Goal: Check status: Check status

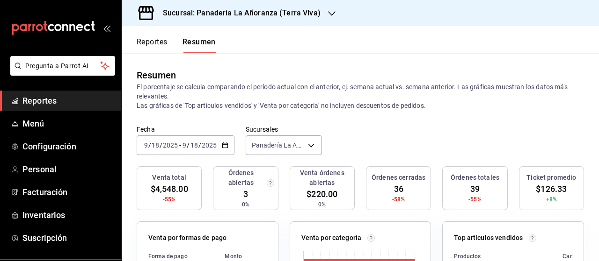
scroll to position [94, 0]
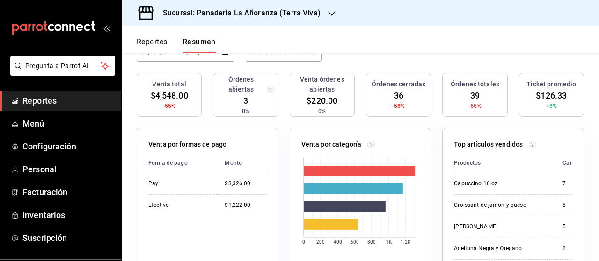
click at [26, 100] on span "Reportes" at bounding box center [67, 100] width 91 height 13
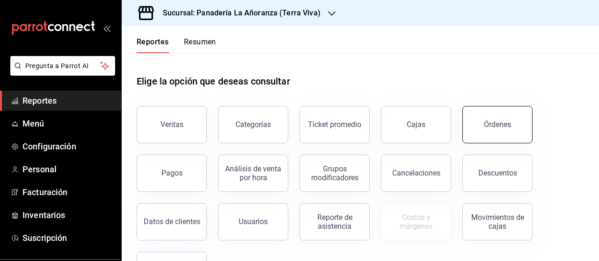
click at [495, 129] on button "Órdenes" at bounding box center [497, 124] width 70 height 37
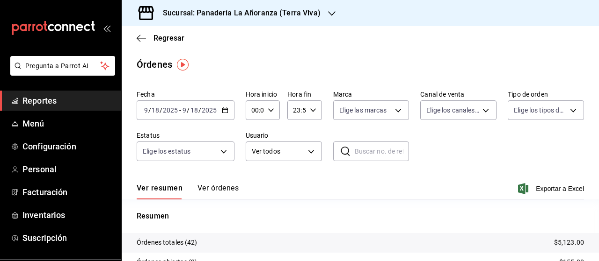
click at [328, 14] on icon "button" at bounding box center [331, 13] width 7 height 7
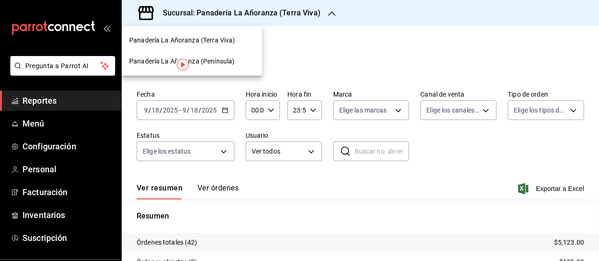
click at [231, 39] on span "Panadería La Añoranza (Terra Viva)" at bounding box center [182, 41] width 106 height 10
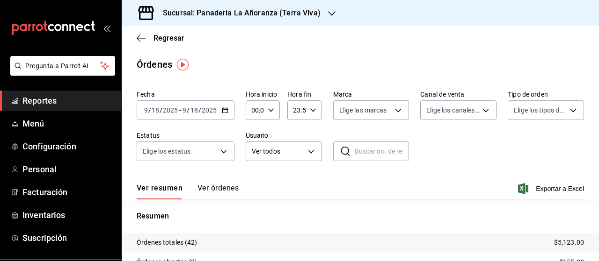
click at [320, 14] on div "Sucursal: Panadería La Añoranza (Terra Viva)" at bounding box center [234, 13] width 210 height 26
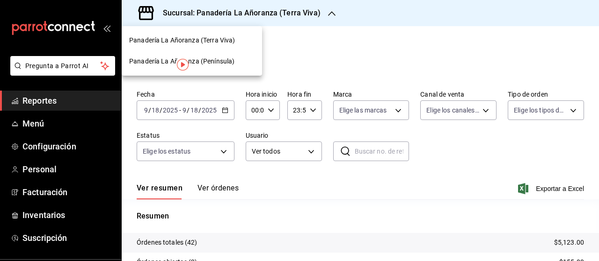
click at [217, 57] on span "Panadería La Añoranza (Península)" at bounding box center [181, 62] width 105 height 10
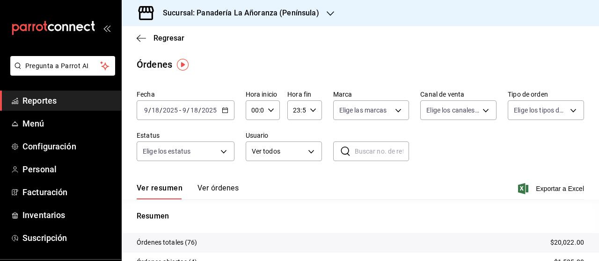
click at [327, 13] on icon "button" at bounding box center [329, 13] width 7 height 7
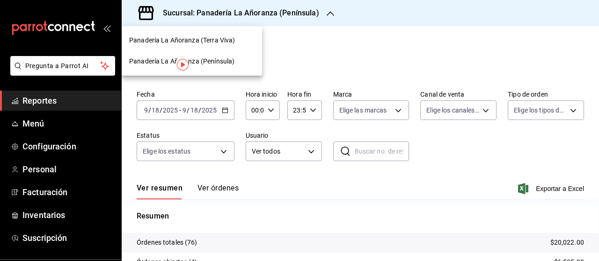
click at [230, 40] on span "Panadería La Añoranza (Terra Viva)" at bounding box center [182, 41] width 106 height 10
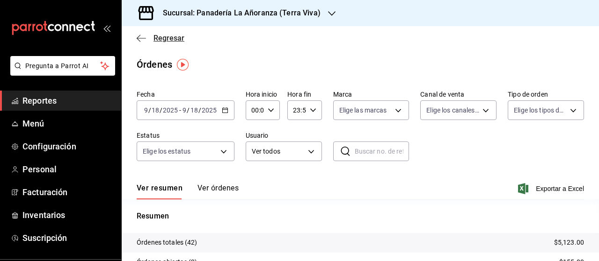
click at [144, 38] on icon "button" at bounding box center [141, 38] width 9 height 8
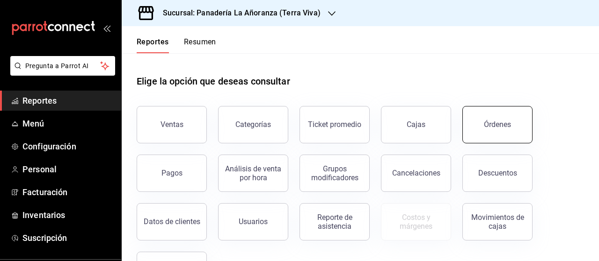
click at [489, 119] on button "Órdenes" at bounding box center [497, 124] width 70 height 37
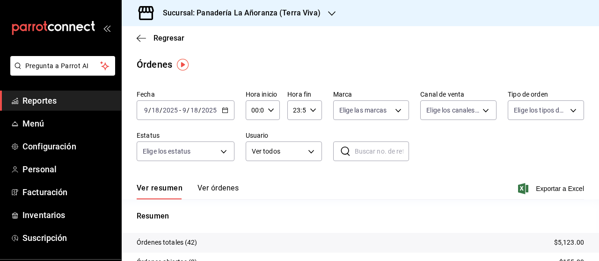
click at [208, 113] on input "2025" at bounding box center [209, 110] width 16 height 7
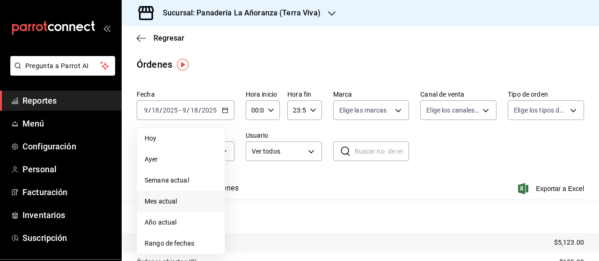
click at [170, 201] on span "Mes actual" at bounding box center [181, 202] width 72 height 10
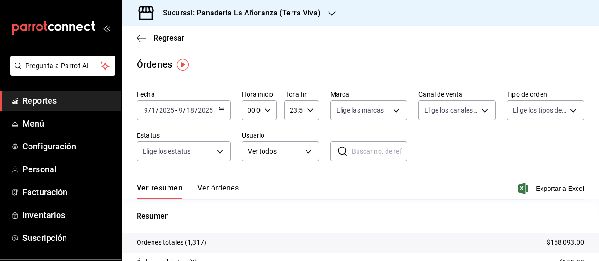
click at [328, 13] on icon "button" at bounding box center [331, 13] width 7 height 5
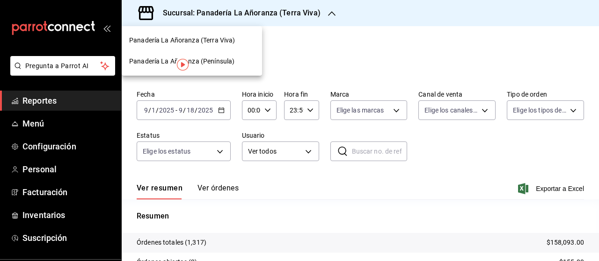
click at [210, 63] on span "Panadería La Añoranza (Península)" at bounding box center [181, 62] width 105 height 10
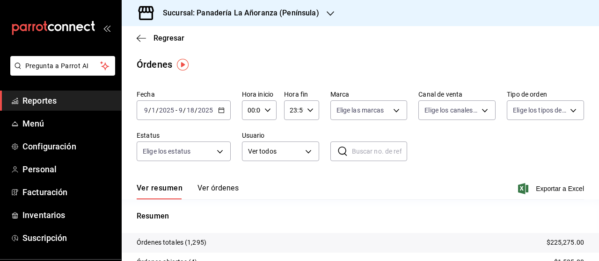
click at [51, 96] on span "Reportes" at bounding box center [67, 100] width 91 height 13
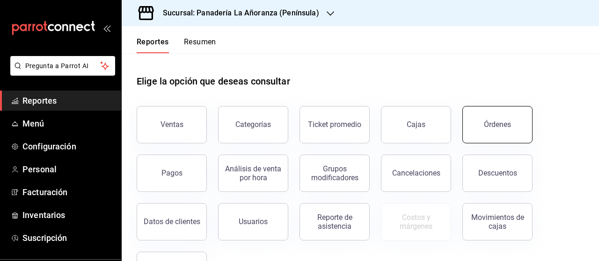
click at [506, 123] on div "Órdenes" at bounding box center [497, 124] width 27 height 9
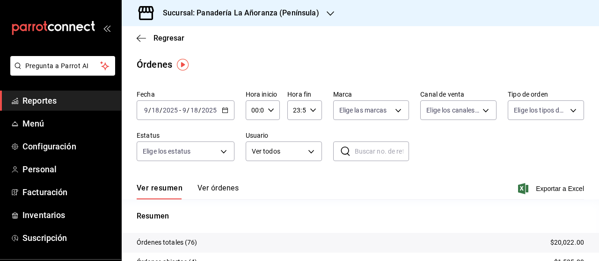
click at [326, 14] on icon "button" at bounding box center [329, 13] width 7 height 7
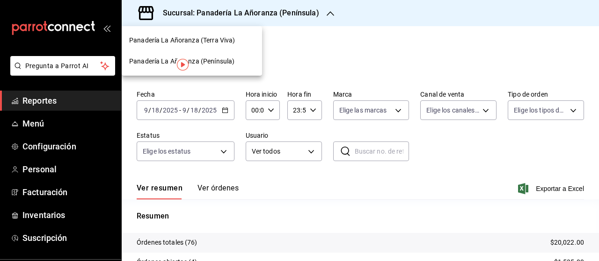
click at [219, 43] on span "Panadería La Añoranza (Terra Viva)" at bounding box center [182, 41] width 106 height 10
